Goal: Check status: Check status

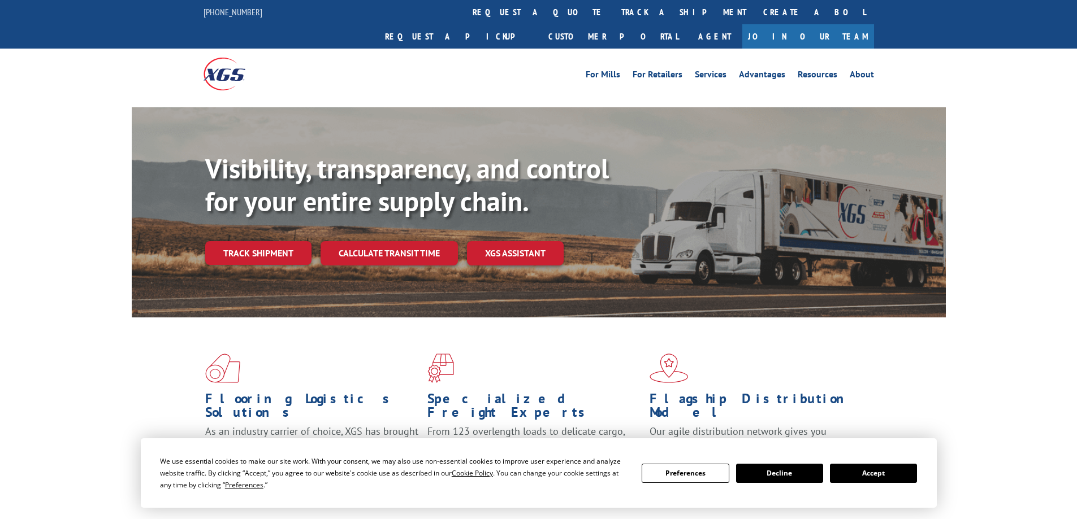
drag, startPoint x: 883, startPoint y: 469, endPoint x: 846, endPoint y: 455, distance: 40.4
click at [883, 469] on button "Accept" at bounding box center [873, 473] width 87 height 19
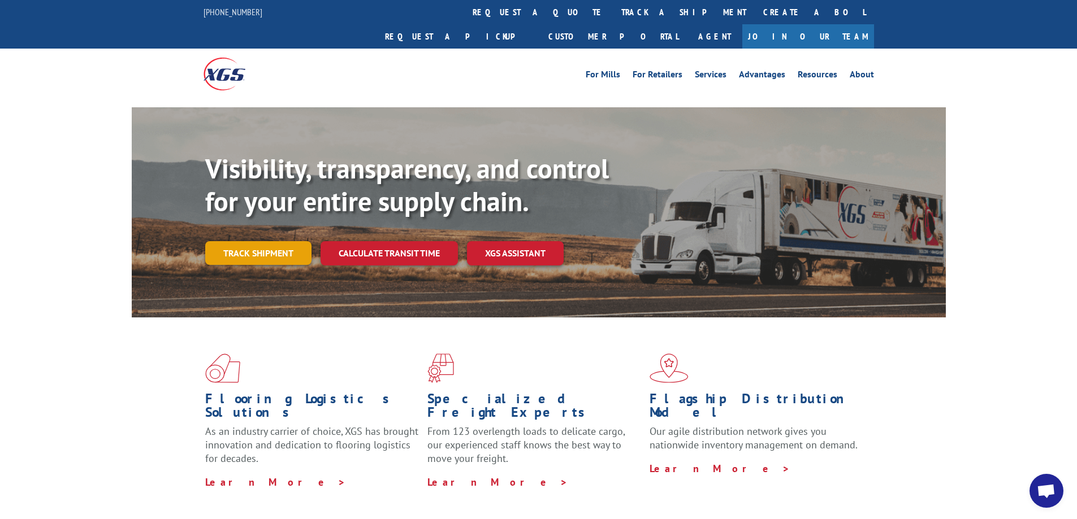
click at [259, 241] on link "Track shipment" at bounding box center [258, 253] width 106 height 24
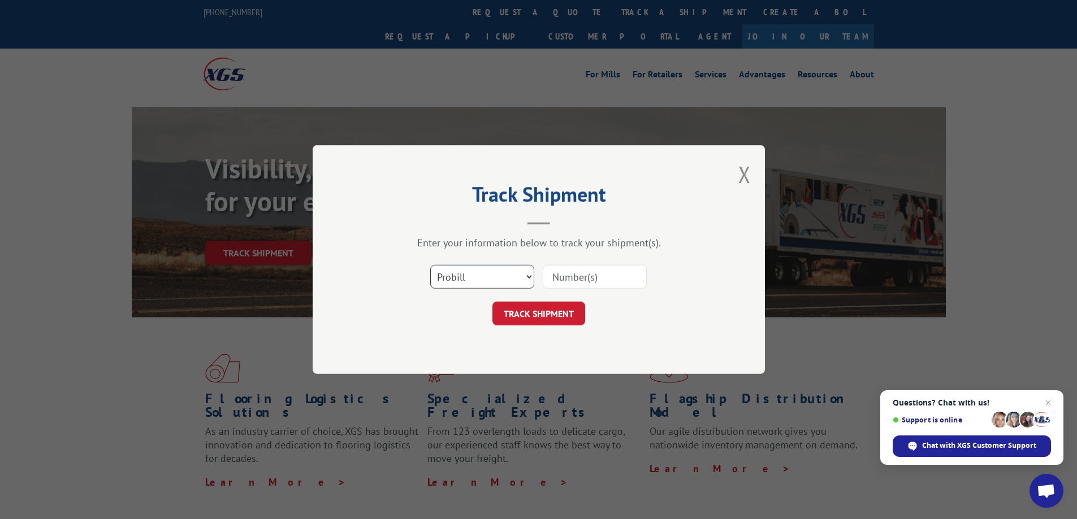
click at [457, 275] on select "Select category... Probill BOL PO" at bounding box center [482, 277] width 104 height 24
select select "bol"
click at [430, 265] on select "Select category... Probill BOL PO" at bounding box center [482, 277] width 104 height 24
click at [565, 274] on input at bounding box center [595, 277] width 104 height 24
paste input "7000915"
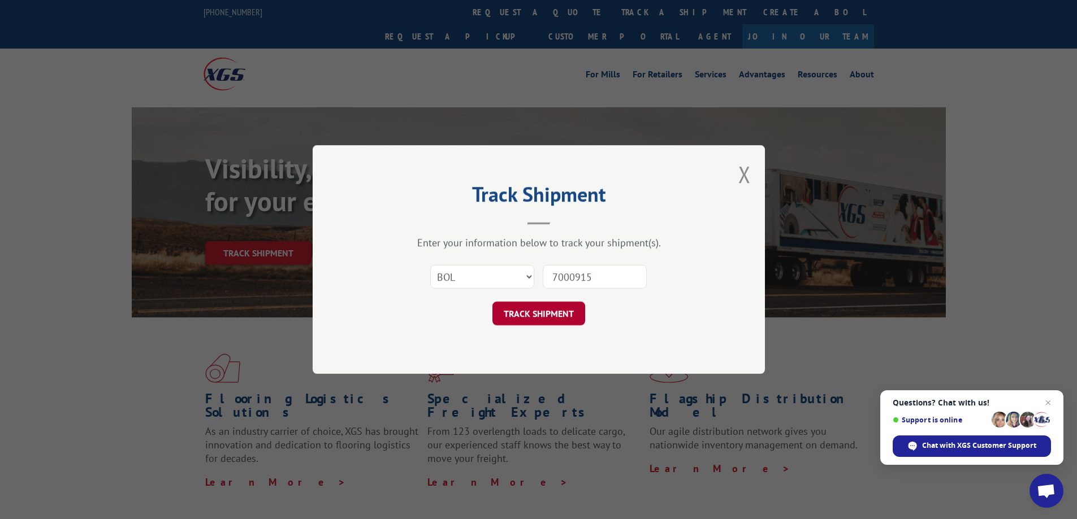
type input "7000915"
click at [544, 311] on button "TRACK SHIPMENT" at bounding box center [538, 314] width 93 height 24
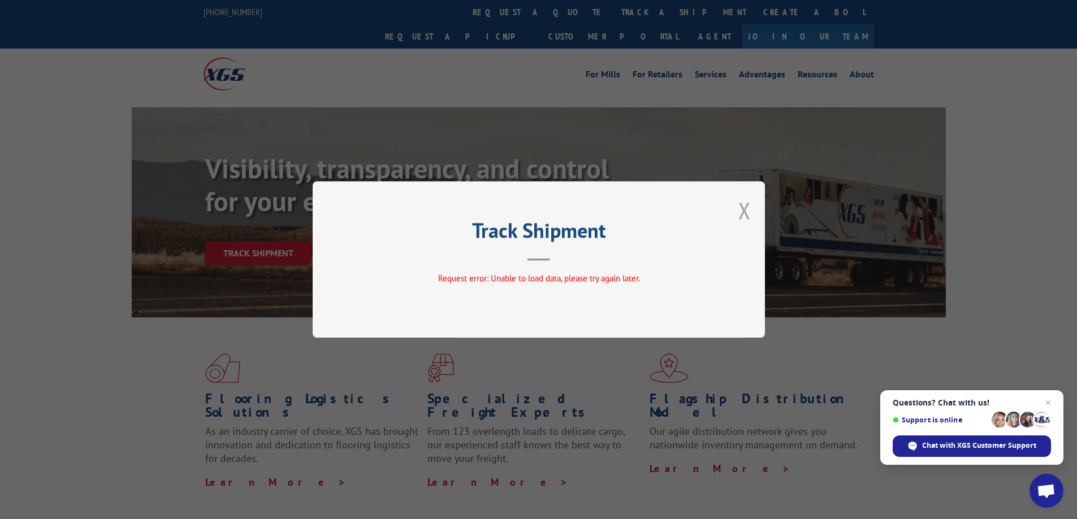
click at [747, 213] on button "Close modal" at bounding box center [744, 211] width 12 height 30
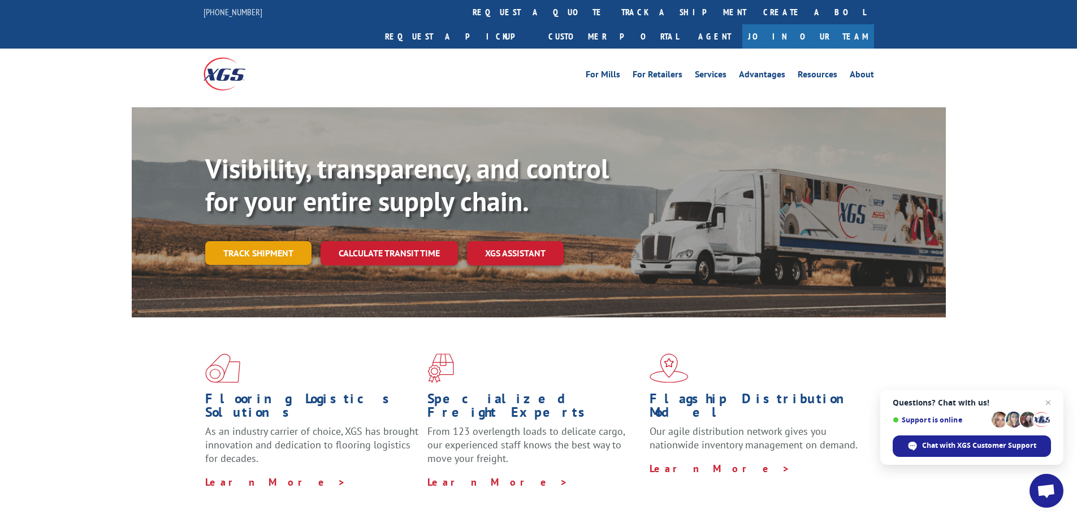
click at [261, 241] on link "Track shipment" at bounding box center [258, 253] width 106 height 24
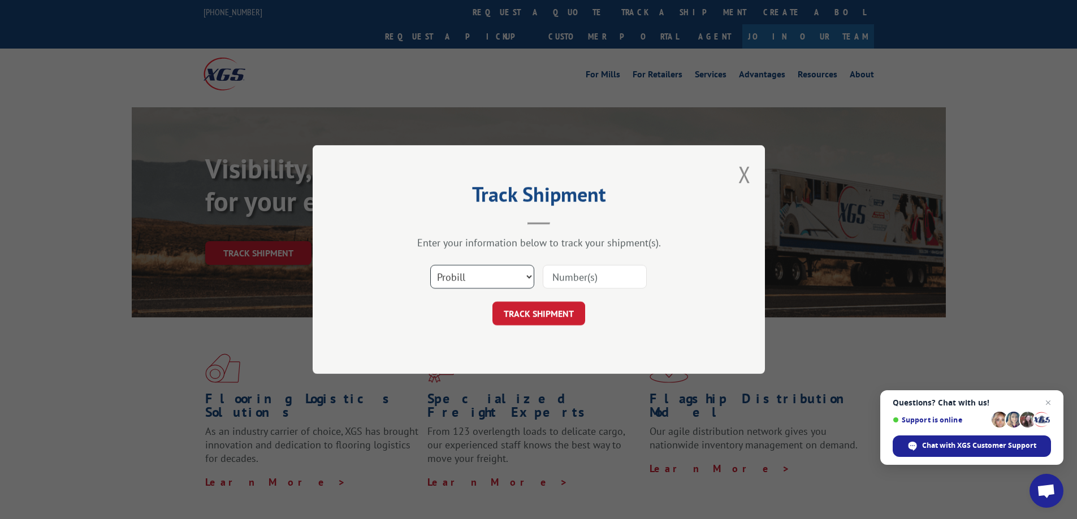
click at [485, 281] on select "Select category... Probill BOL PO" at bounding box center [482, 277] width 104 height 24
select select "bol"
click at [430, 265] on select "Select category... Probill BOL PO" at bounding box center [482, 277] width 104 height 24
click at [571, 275] on input at bounding box center [595, 277] width 104 height 24
paste input "7000915"
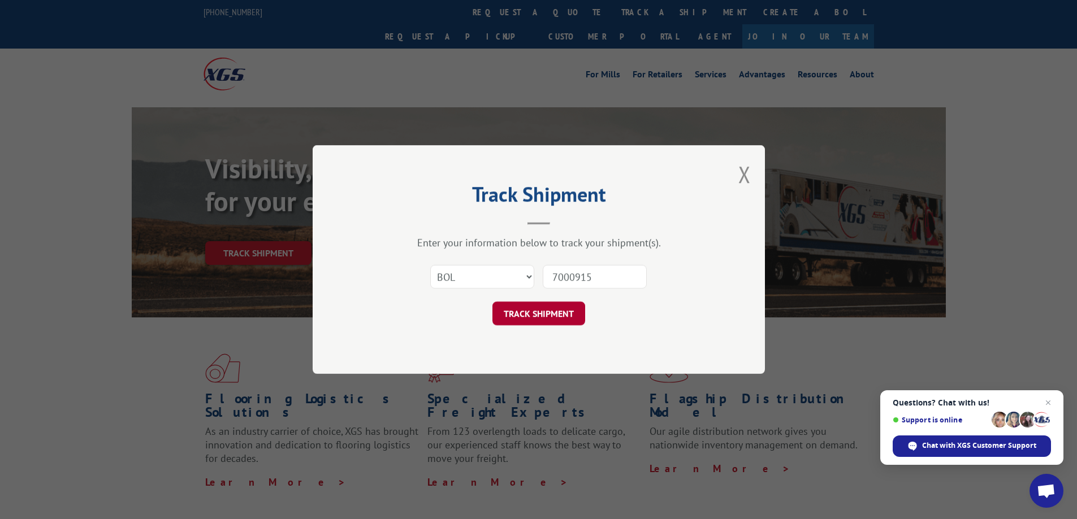
type input "7000915"
click at [558, 311] on button "TRACK SHIPMENT" at bounding box center [538, 314] width 93 height 24
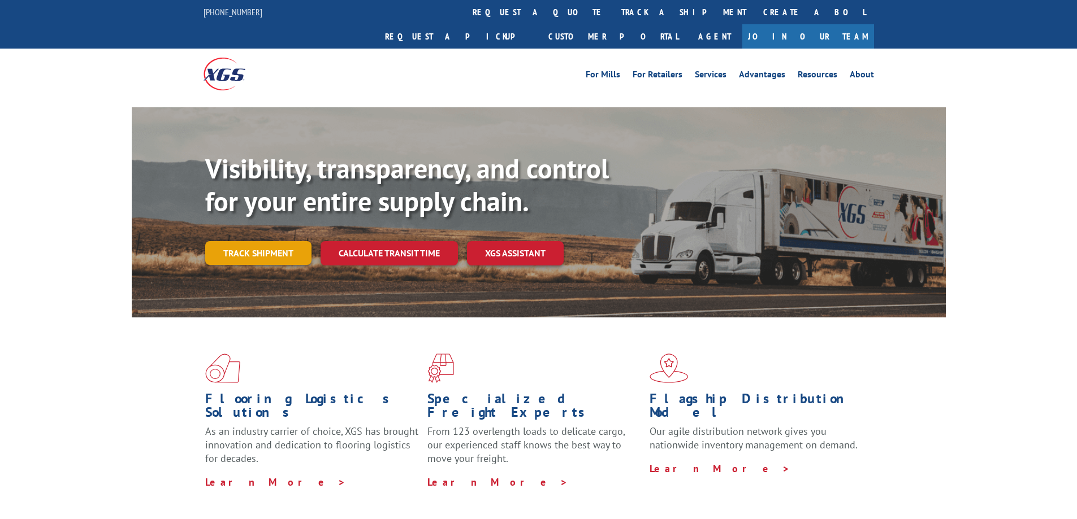
click at [266, 241] on link "Track shipment" at bounding box center [258, 253] width 106 height 24
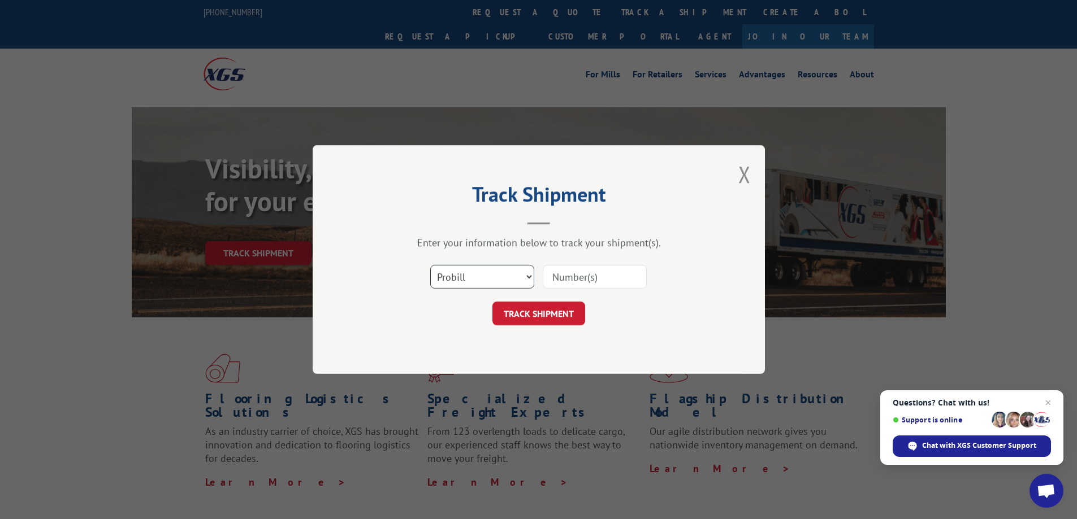
click at [459, 279] on select "Select category... Probill BOL PO" at bounding box center [482, 277] width 104 height 24
select select "po"
click at [430, 265] on select "Select category... Probill BOL PO" at bounding box center [482, 277] width 104 height 24
click at [555, 280] on input at bounding box center [595, 277] width 104 height 24
paste input "12510317"
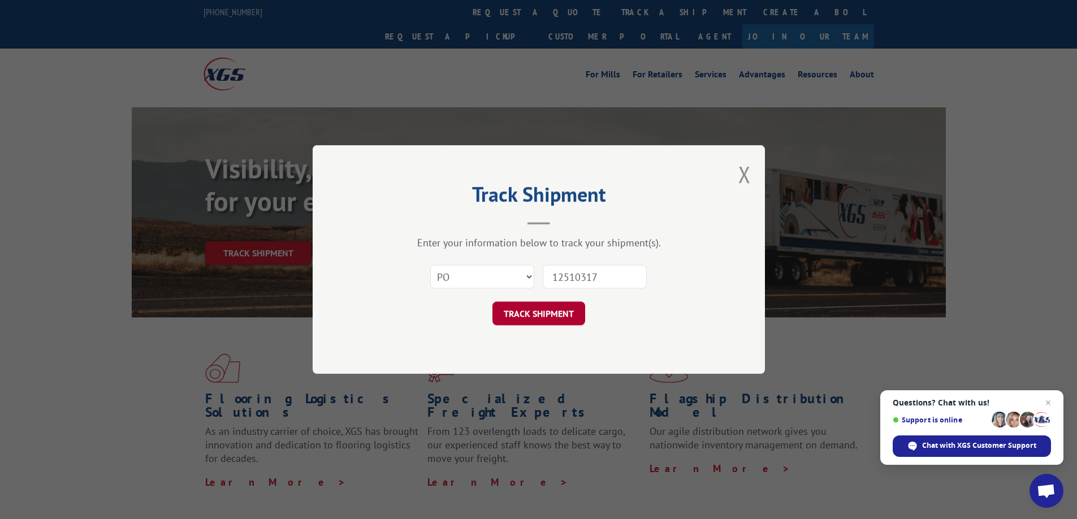
type input "12510317"
click at [542, 315] on button "TRACK SHIPMENT" at bounding box center [538, 314] width 93 height 24
